Goal: Task Accomplishment & Management: Manage account settings

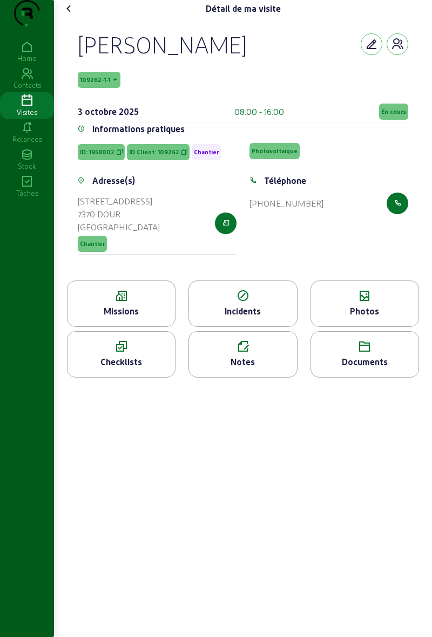
click at [78, 17] on cam-font-icon at bounding box center [68, 8] width 17 height 17
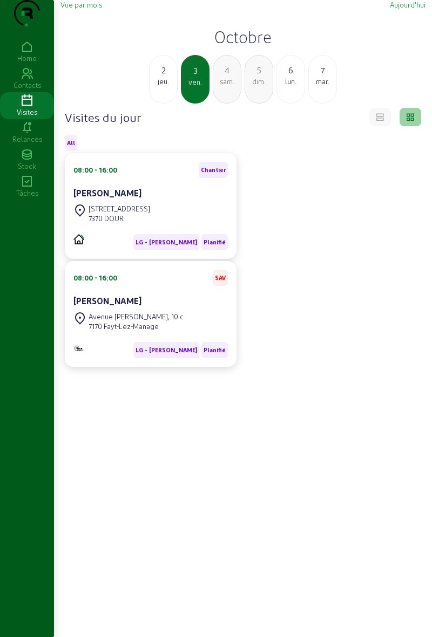
click at [180, 226] on div "[STREET_ADDRESS]" at bounding box center [150, 214] width 154 height 24
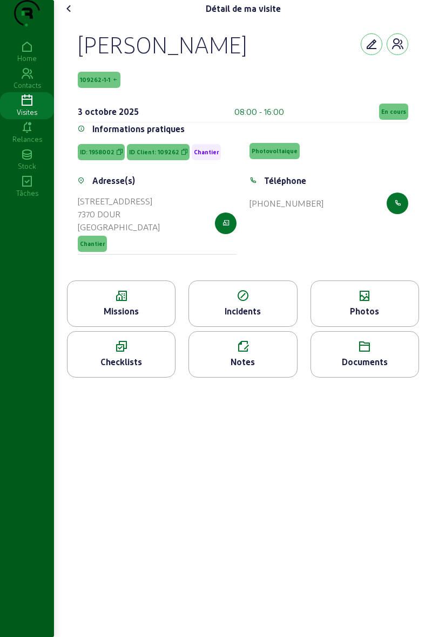
click at [384, 305] on div "Photos" at bounding box center [364, 304] width 108 height 46
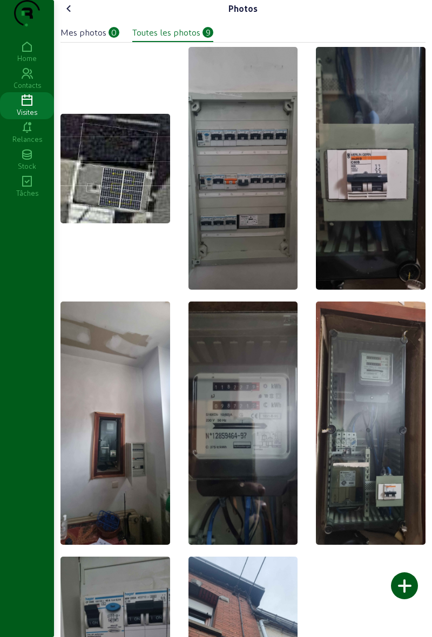
click at [404, 586] on div at bounding box center [404, 586] width 27 height 27
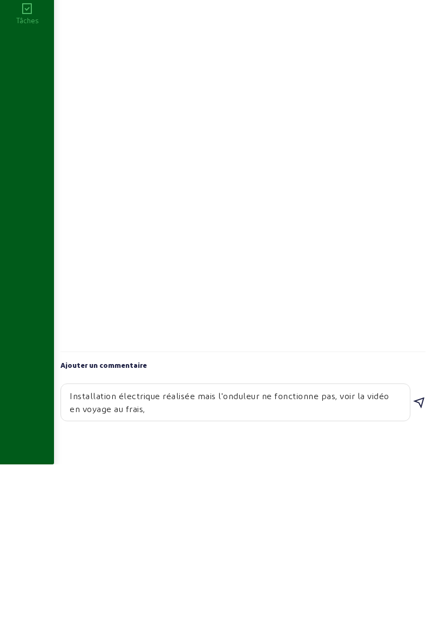
type textarea "Installation électrique réalisée mais l'onduleur ne fonctionne pas, voir la vid…"
